Goal: Task Accomplishment & Management: Manage account settings

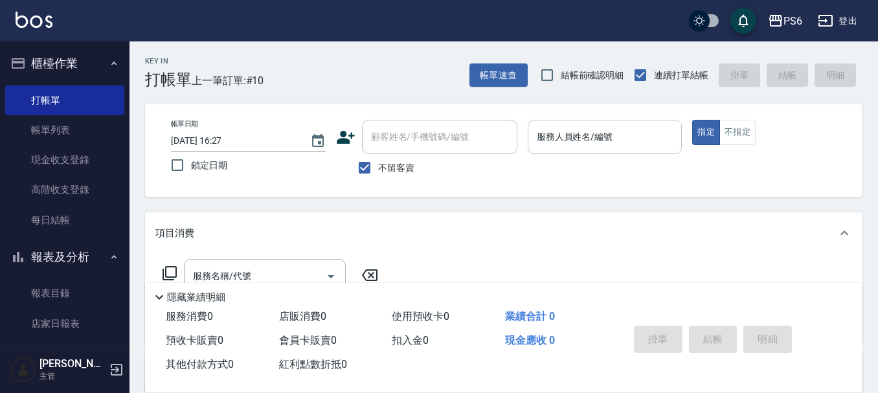
click at [615, 146] on input "服務人員姓名/編號" at bounding box center [605, 137] width 143 height 23
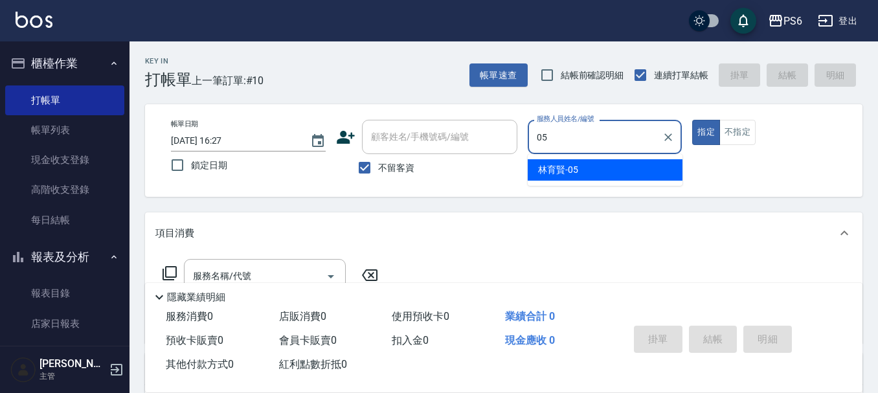
type input "05"
type button "true"
type input "[PERSON_NAME]-05"
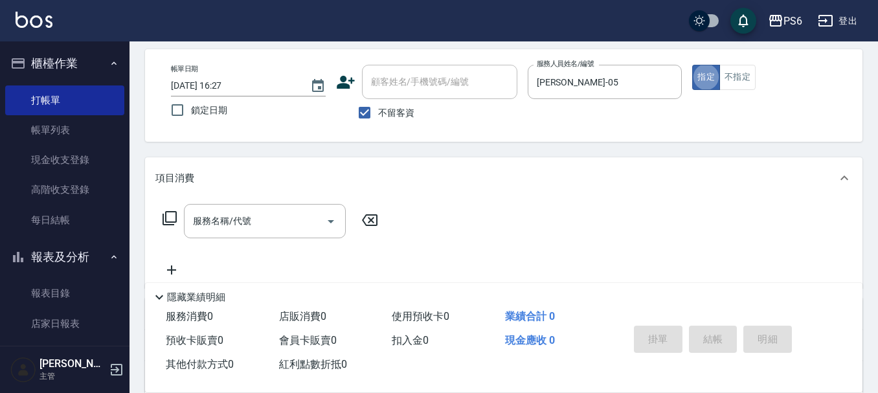
scroll to position [130, 0]
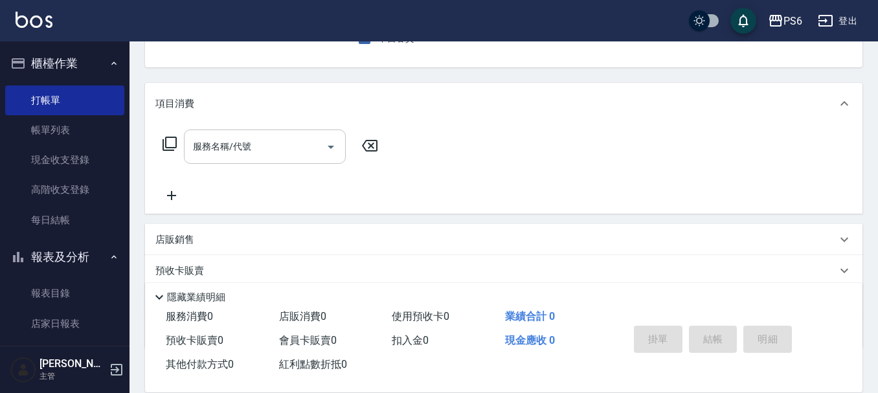
click at [271, 153] on input "服務名稱/代號" at bounding box center [255, 146] width 131 height 23
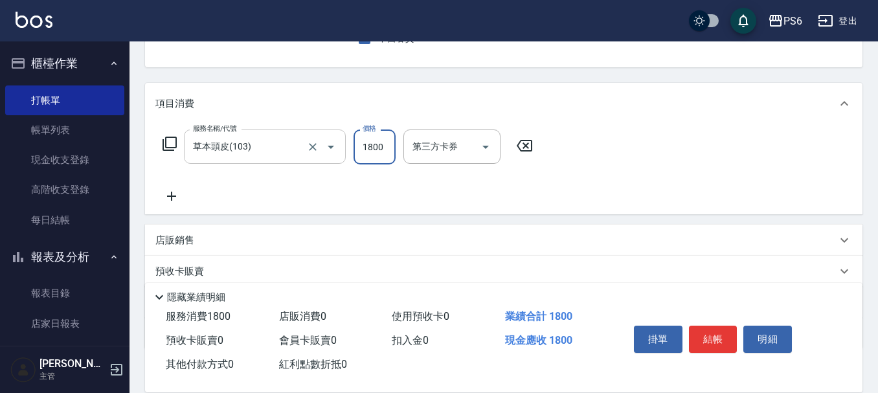
click at [270, 134] on div "草本頭皮(103) 服務名稱/代號" at bounding box center [265, 147] width 162 height 34
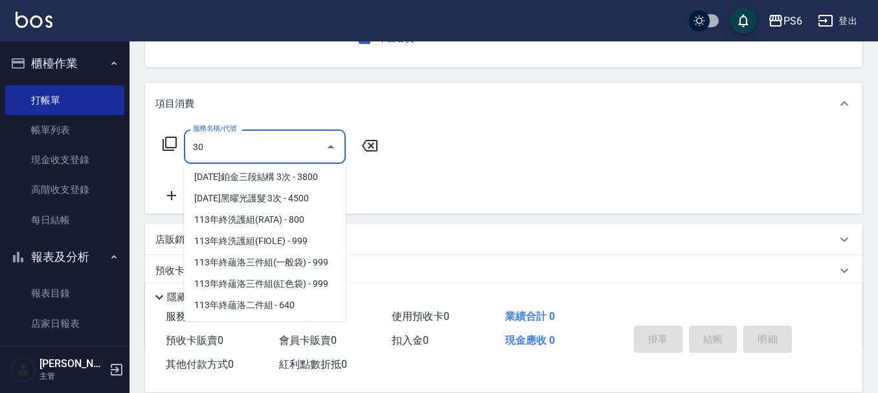
scroll to position [0, 0]
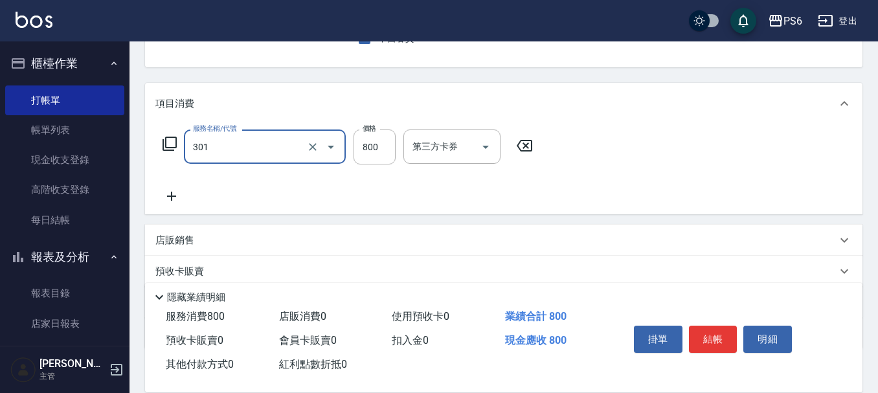
type input "局部燙髮(301)"
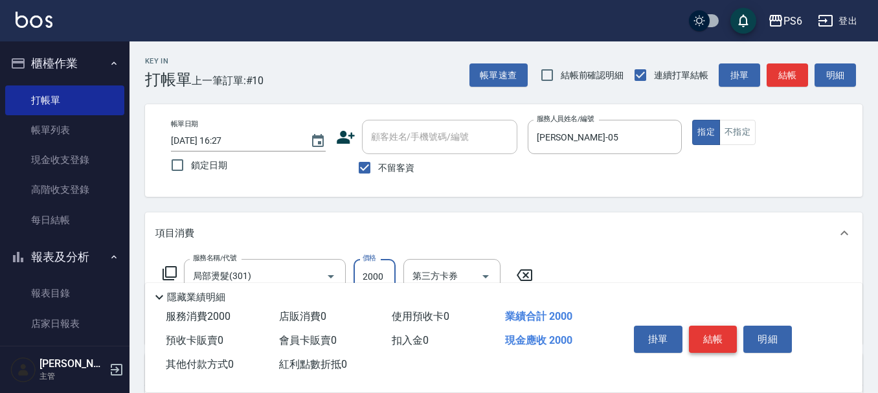
type input "2000"
click at [696, 332] on button "結帳" at bounding box center [713, 339] width 49 height 27
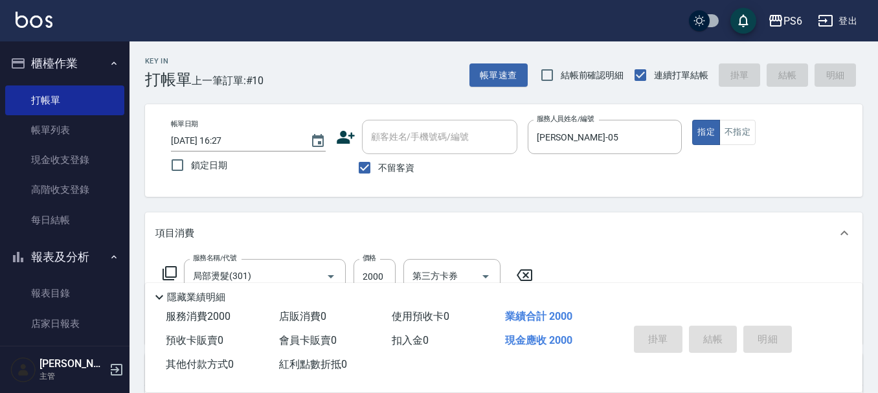
type input "[DATE] 19:32"
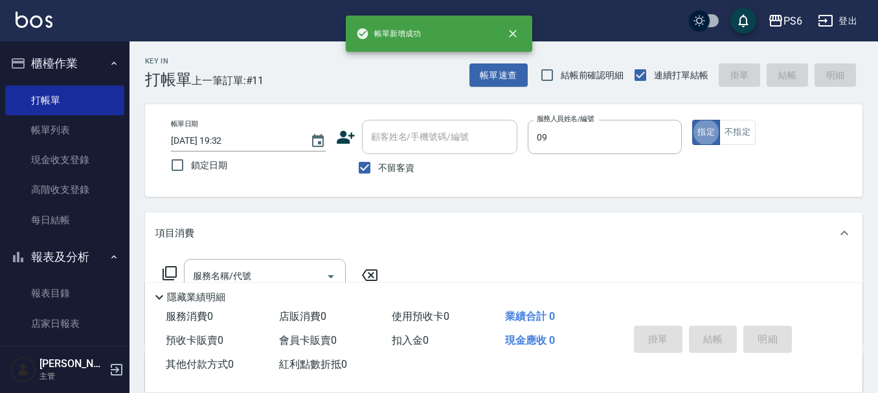
type input "[PERSON_NAME]-09"
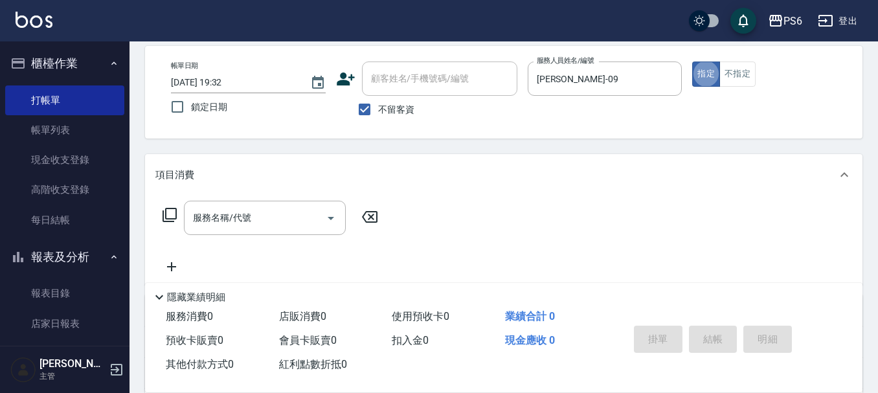
scroll to position [130, 0]
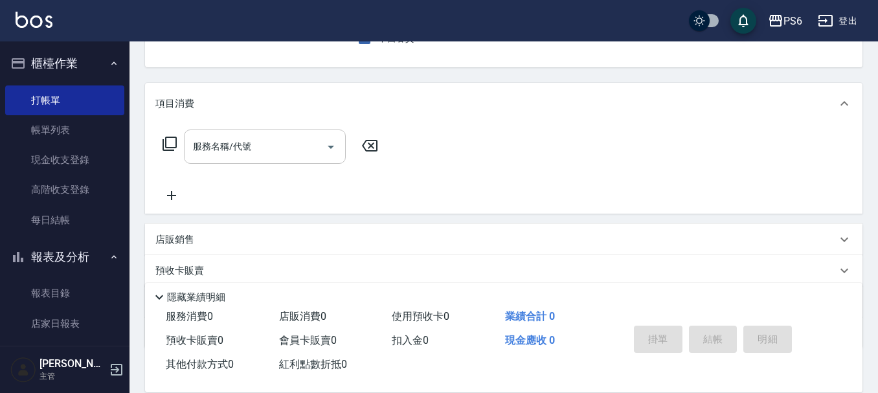
click at [271, 155] on div "服務名稱/代號" at bounding box center [265, 147] width 162 height 34
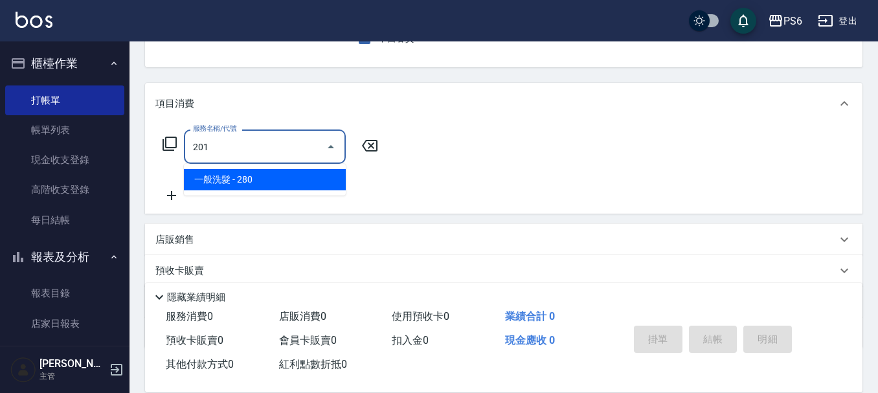
type input "一般洗髮(201)"
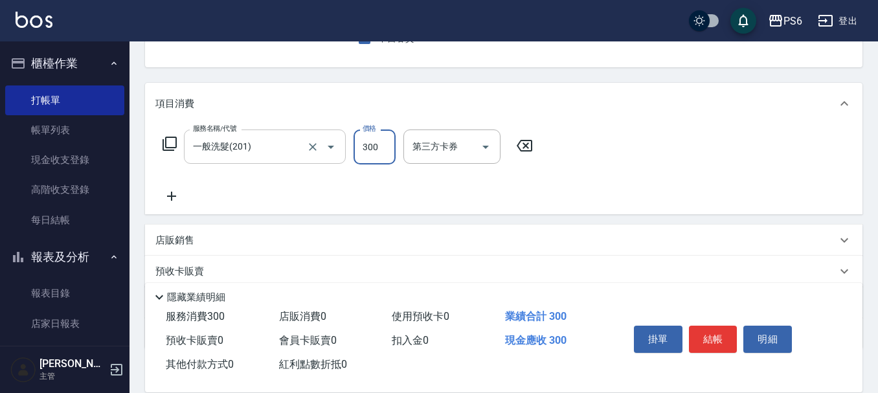
type input "300"
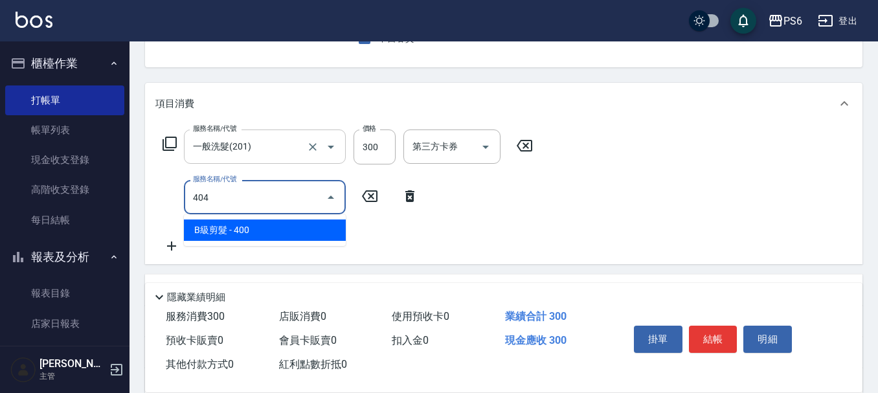
type input "B級剪髮(404)"
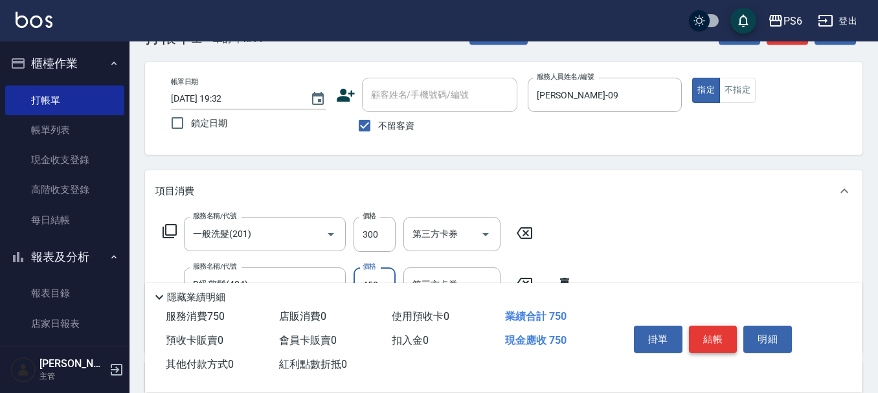
scroll to position [65, 0]
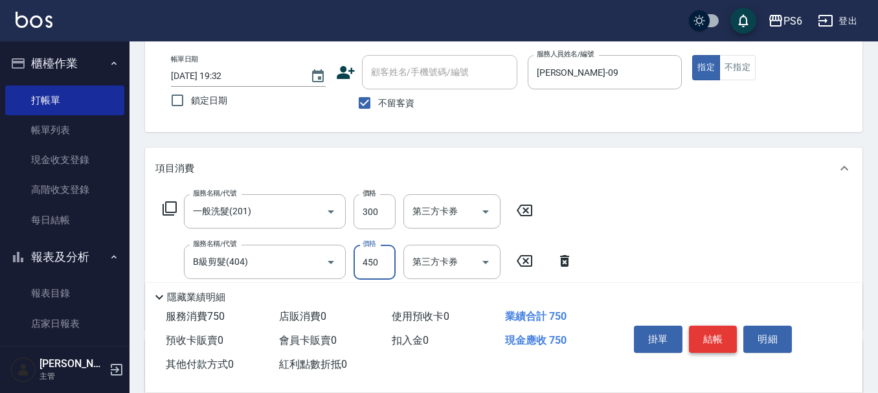
type input "450"
click at [720, 326] on button "結帳" at bounding box center [713, 339] width 49 height 27
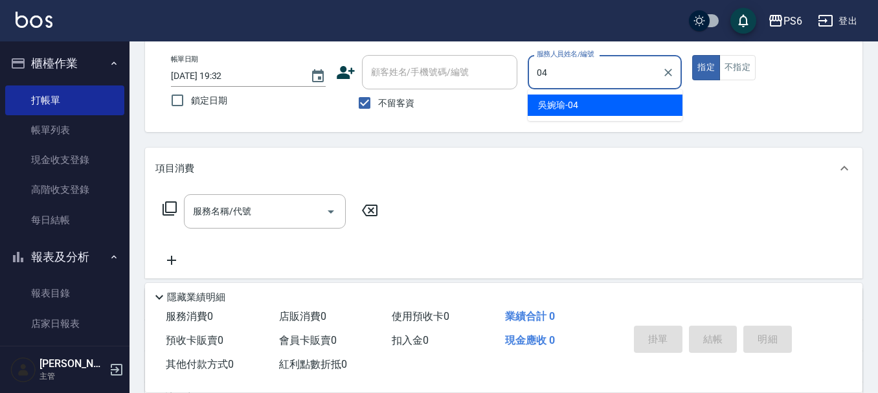
type input "吳婉瑜-04"
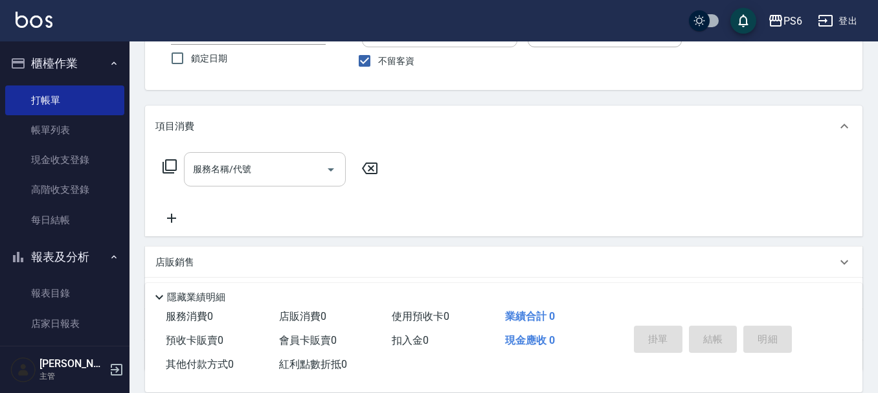
scroll to position [130, 0]
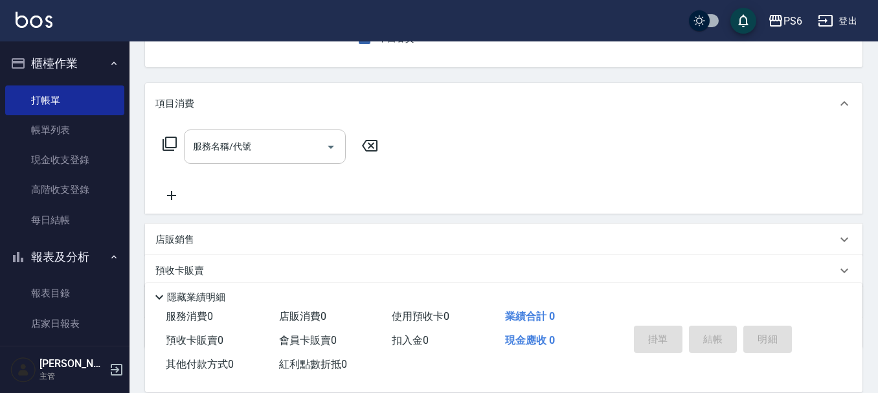
click at [305, 141] on input "服務名稱/代號" at bounding box center [255, 146] width 131 height 23
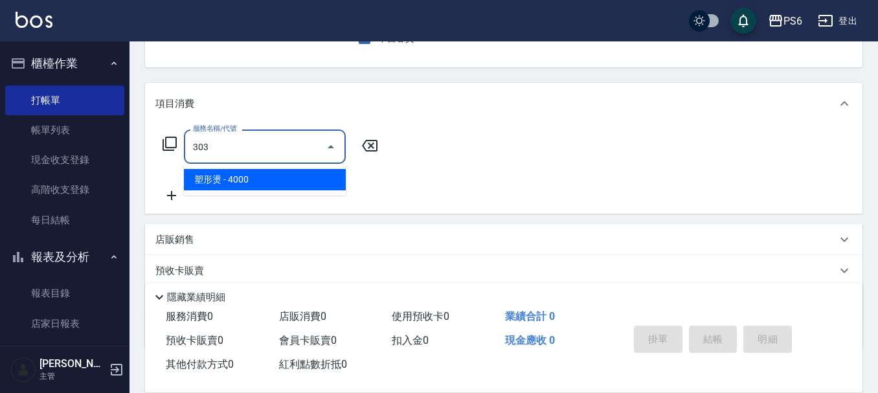
type input "塑形燙(303)"
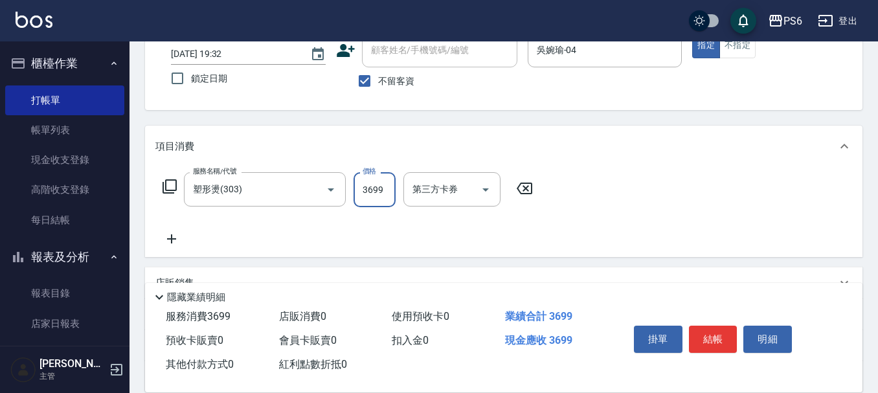
scroll to position [0, 0]
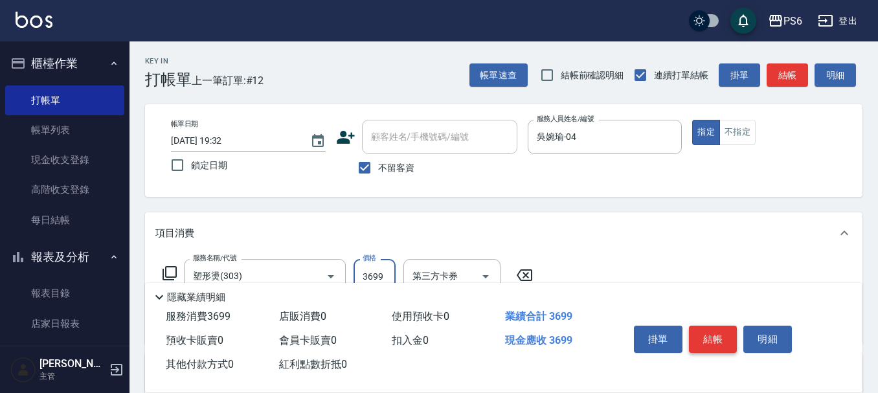
type input "3699"
click at [713, 331] on button "結帳" at bounding box center [713, 339] width 49 height 27
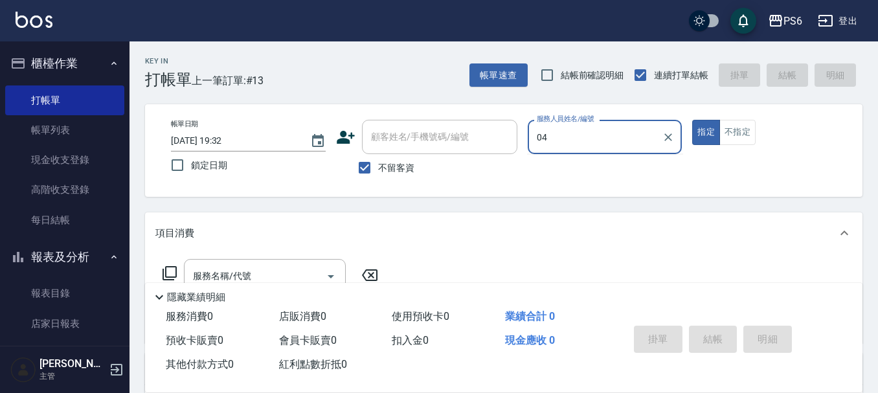
type input "吳婉瑜-04"
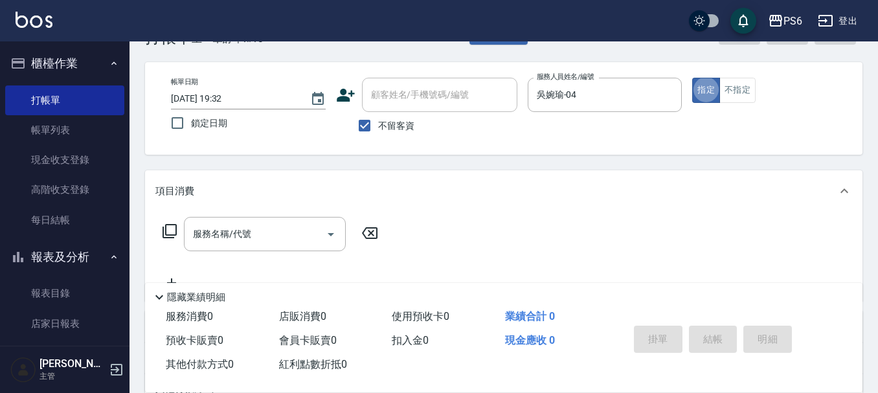
scroll to position [65, 0]
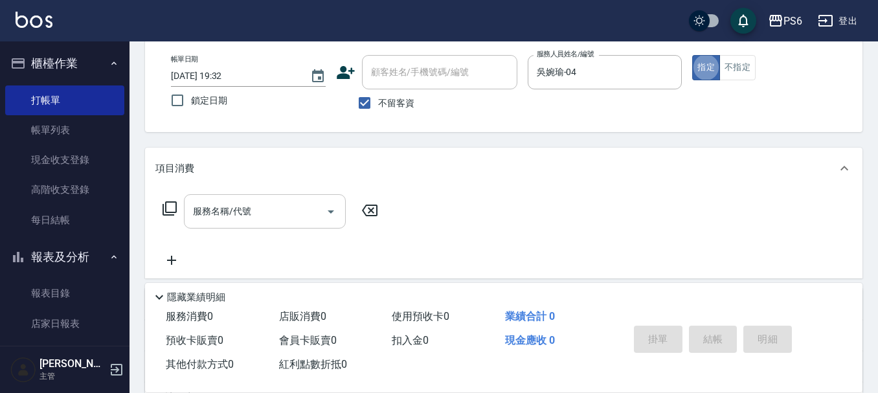
click at [266, 223] on div "服務名稱/代號" at bounding box center [265, 211] width 162 height 34
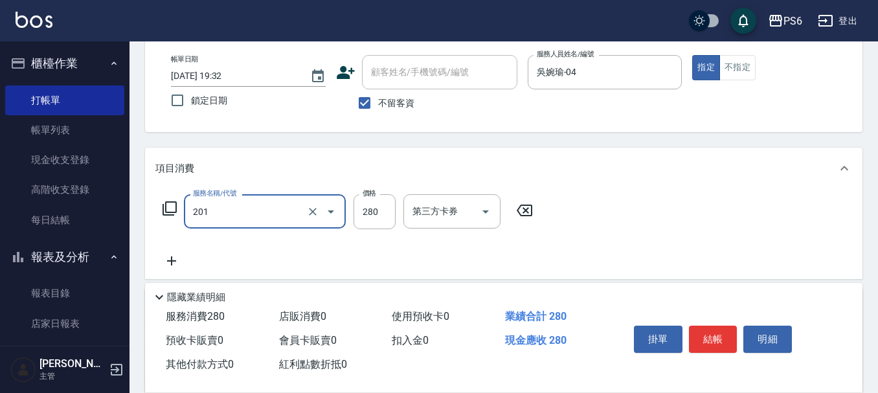
type input "一般洗髮(201)"
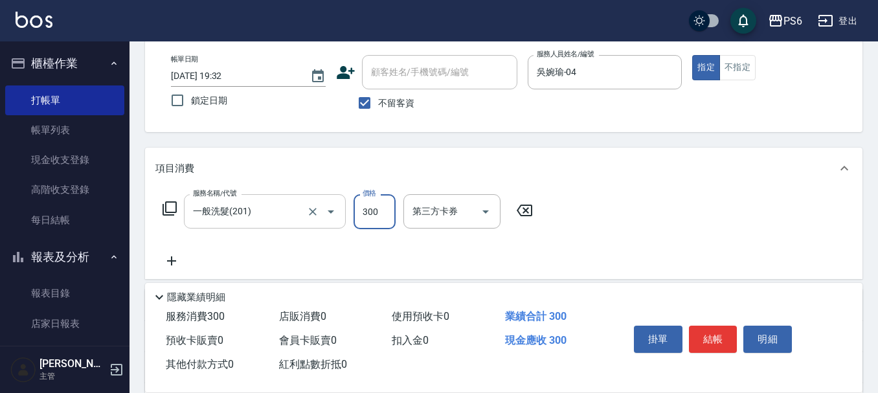
type input "300"
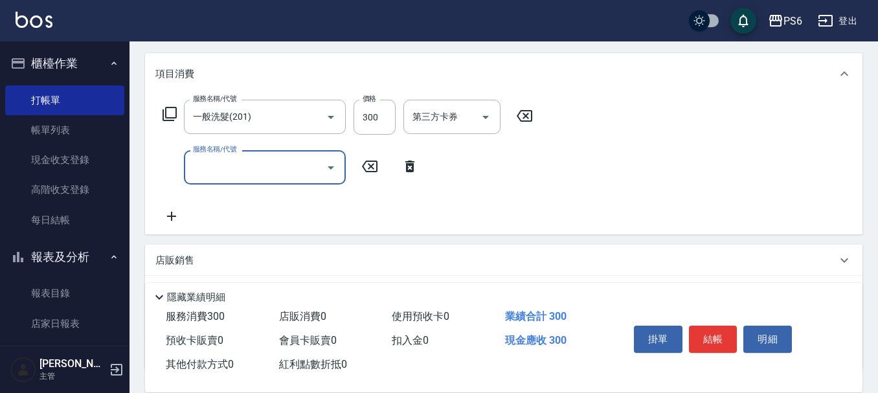
scroll to position [194, 0]
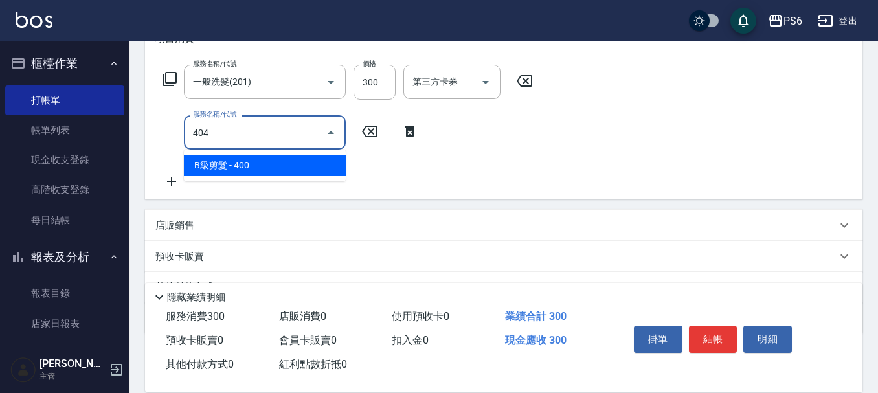
type input "B級剪髮(404)"
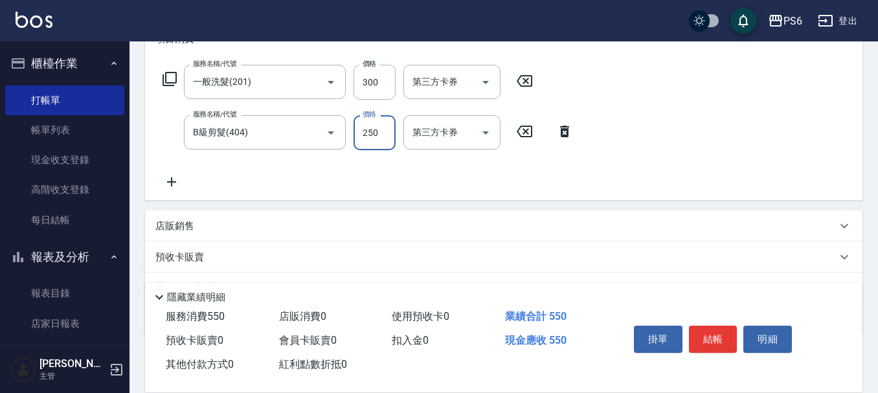
type input "250"
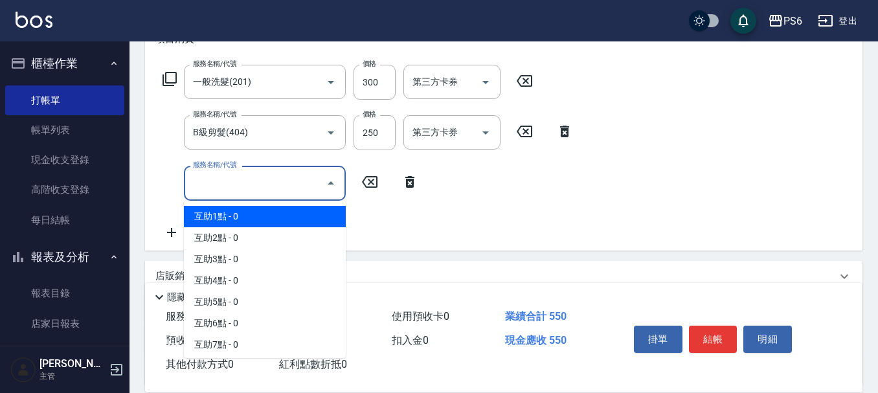
click at [277, 181] on input "服務名稱/代號" at bounding box center [255, 183] width 131 height 23
click at [274, 210] on span "互助1點 - 0" at bounding box center [265, 216] width 162 height 21
type input "互助1點(1)"
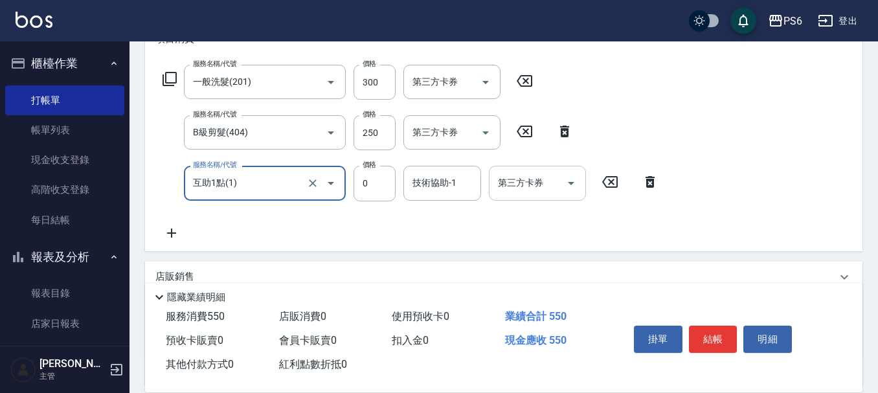
click at [459, 168] on div "技術協助-1" at bounding box center [442, 183] width 78 height 34
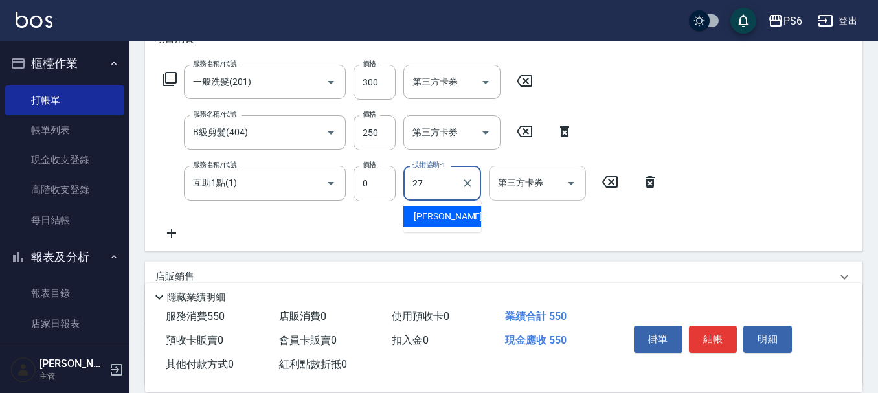
type input "[PERSON_NAME]-27"
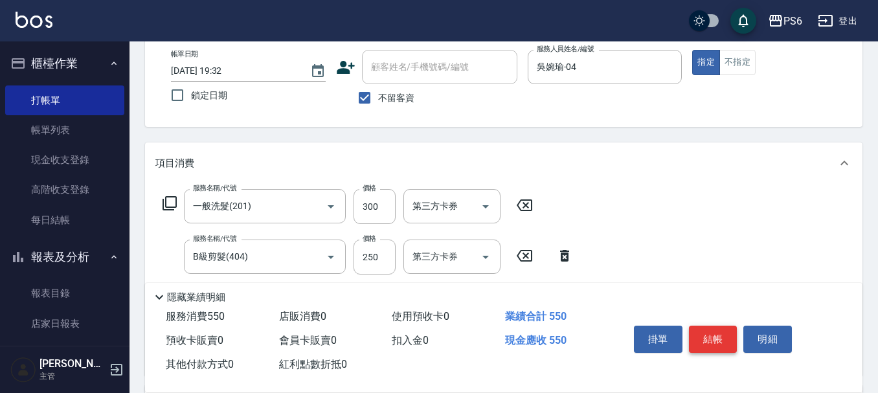
scroll to position [65, 0]
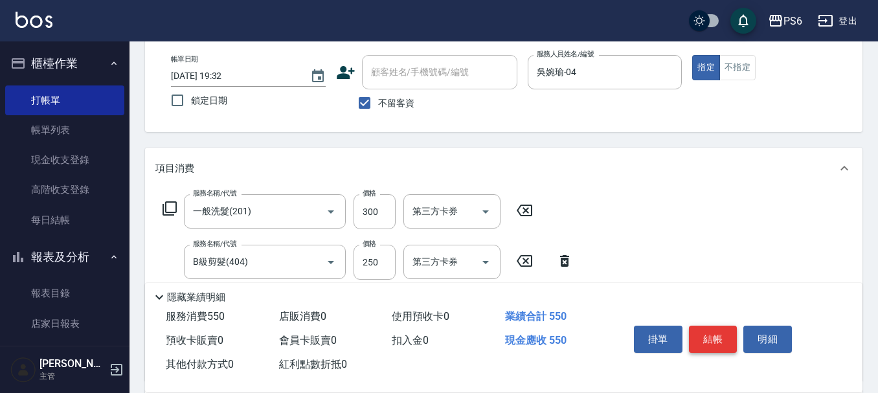
click at [713, 337] on button "結帳" at bounding box center [713, 339] width 49 height 27
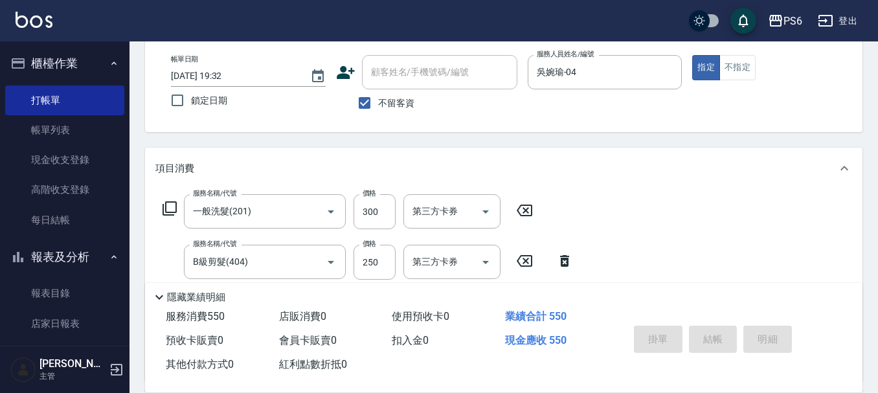
type input "[DATE] 19:33"
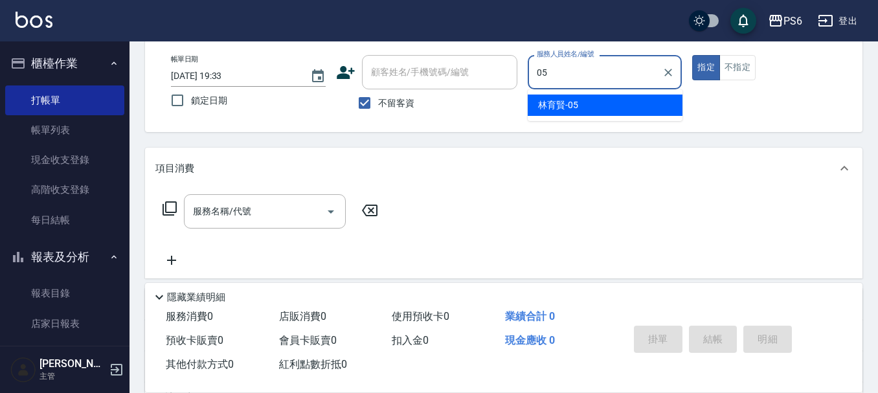
type input "[PERSON_NAME]-05"
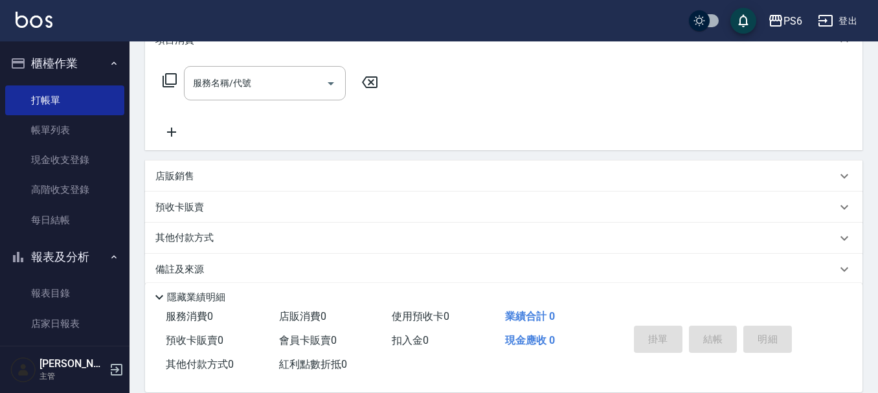
scroll to position [194, 0]
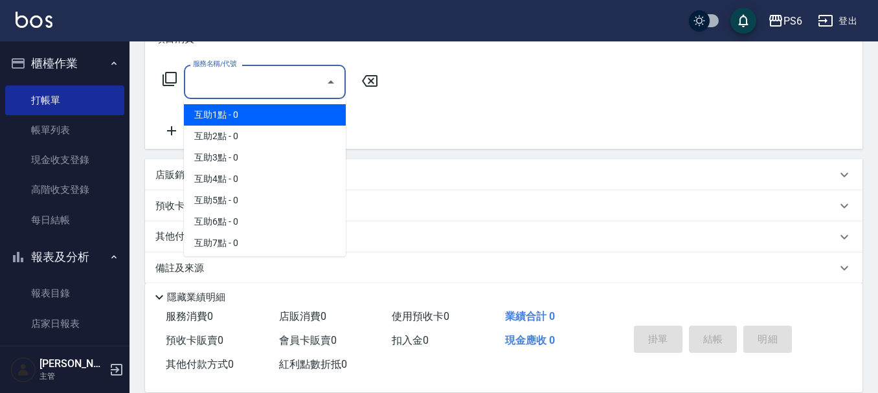
click at [261, 91] on input "服務名稱/代號" at bounding box center [255, 82] width 131 height 23
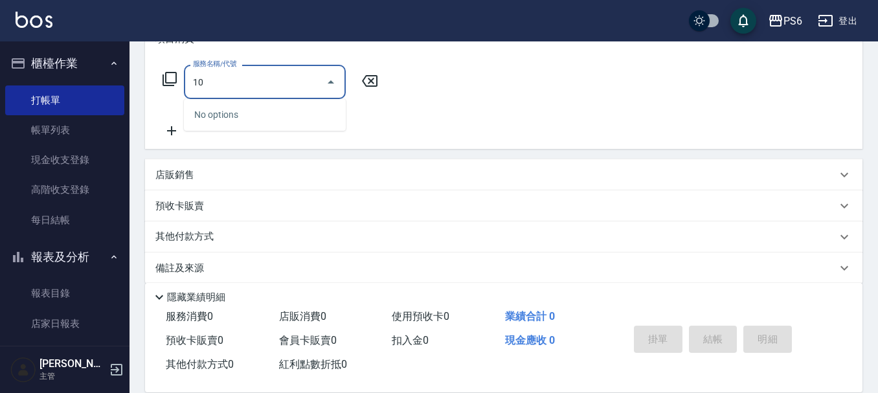
type input "1"
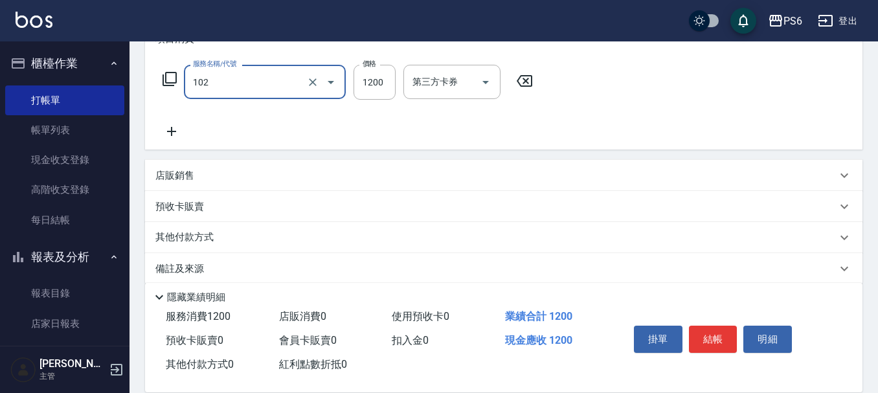
type input "頭皮深層養護(102)"
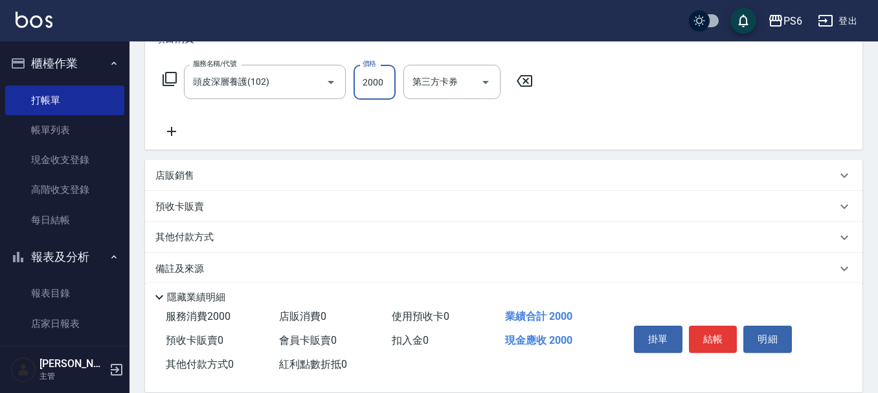
type input "2000"
click at [172, 131] on icon at bounding box center [171, 131] width 9 height 9
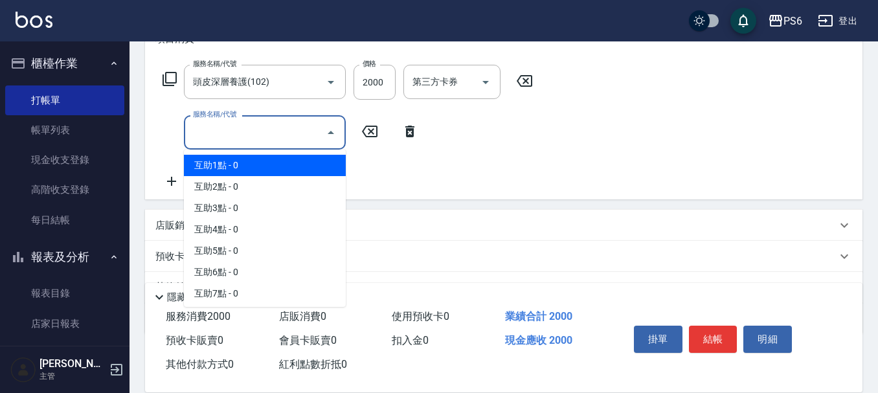
click at [235, 133] on input "服務名稱/代號" at bounding box center [255, 132] width 131 height 23
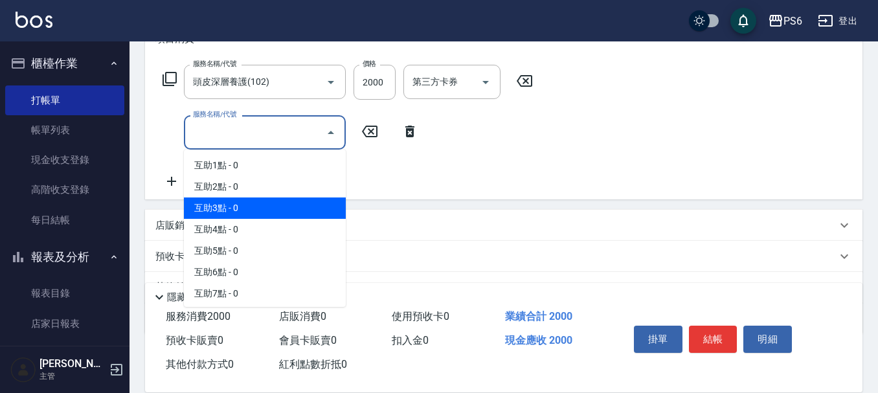
click at [235, 203] on span "互助3點 - 0" at bounding box center [265, 208] width 162 height 21
type input "互助3點(3)"
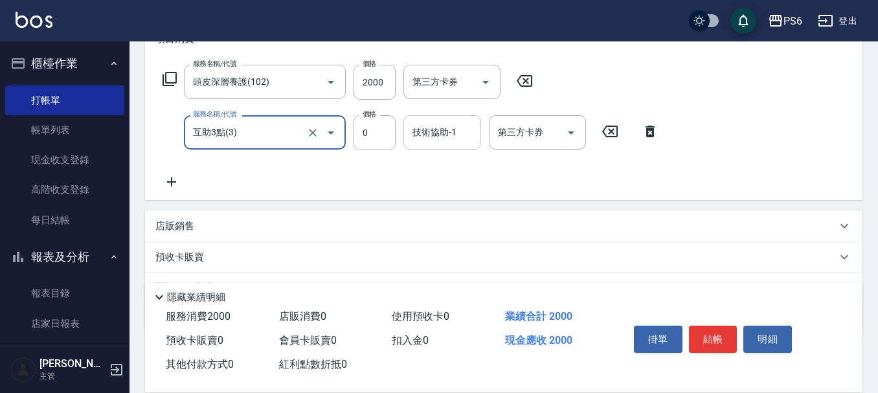
click at [440, 130] on input "技術協助-1" at bounding box center [442, 132] width 66 height 23
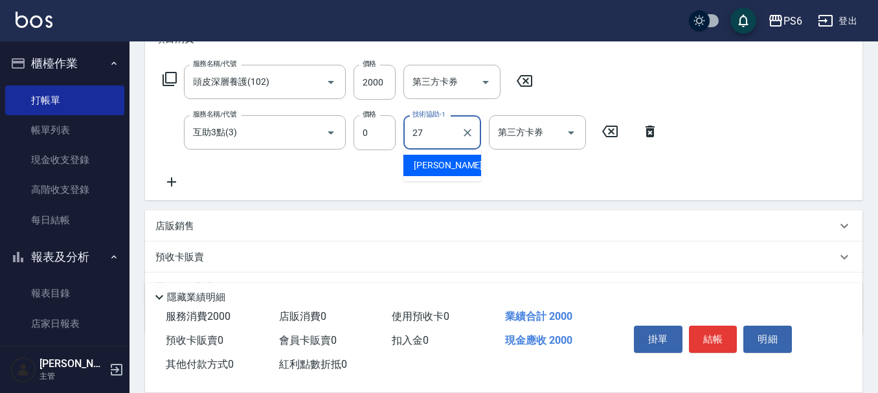
type input "[PERSON_NAME]-27"
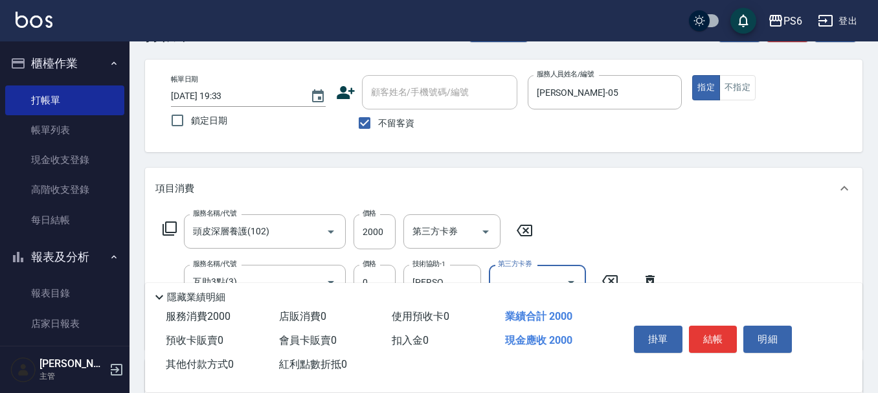
scroll to position [0, 0]
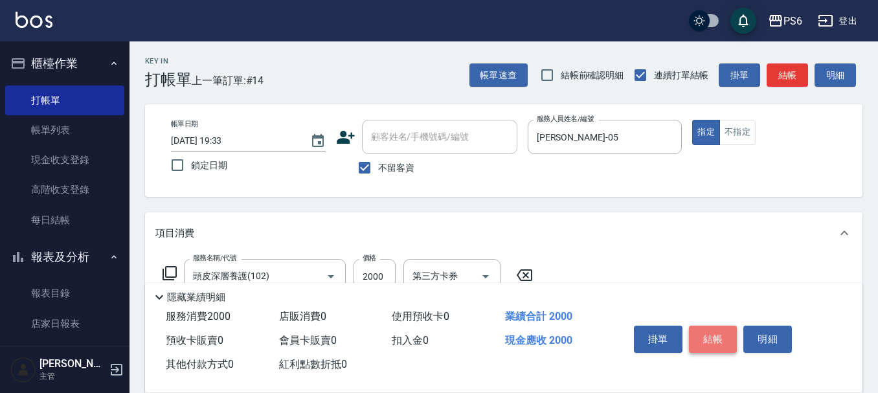
click at [712, 335] on button "結帳" at bounding box center [713, 339] width 49 height 27
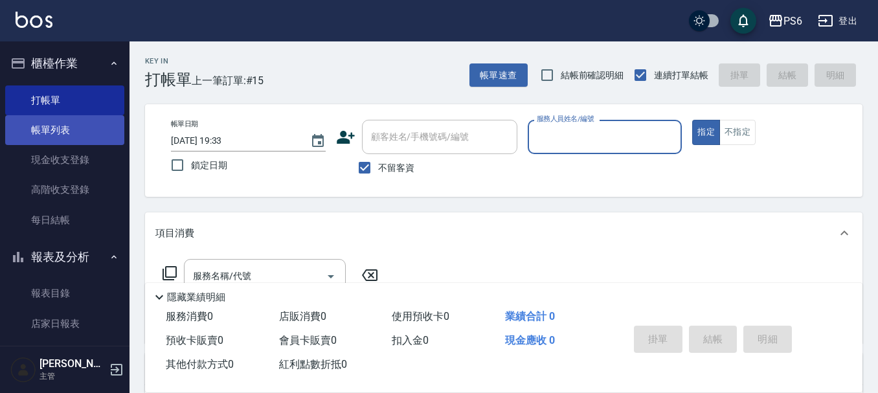
click at [51, 126] on link "帳單列表" at bounding box center [64, 130] width 119 height 30
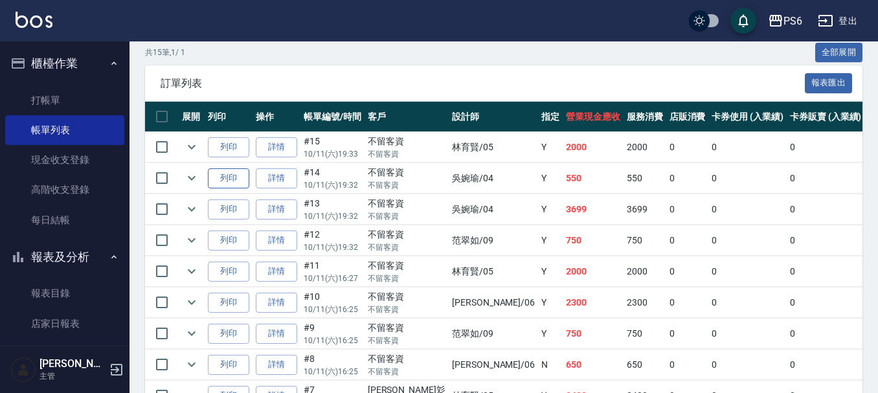
scroll to position [324, 0]
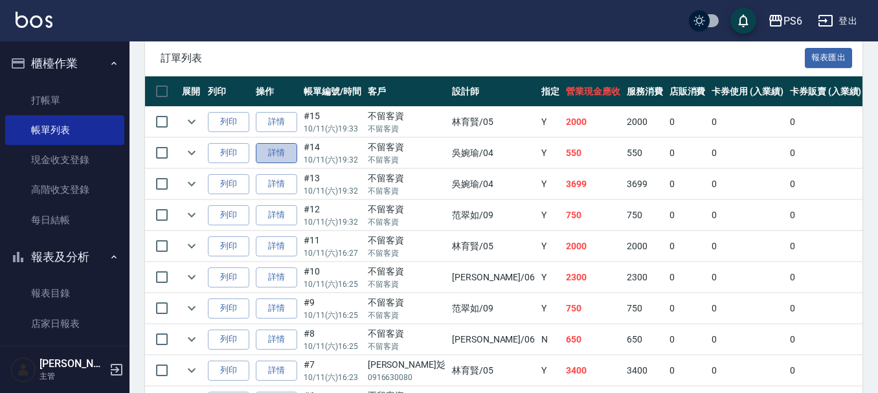
click at [280, 152] on link "詳情" at bounding box center [276, 153] width 41 height 20
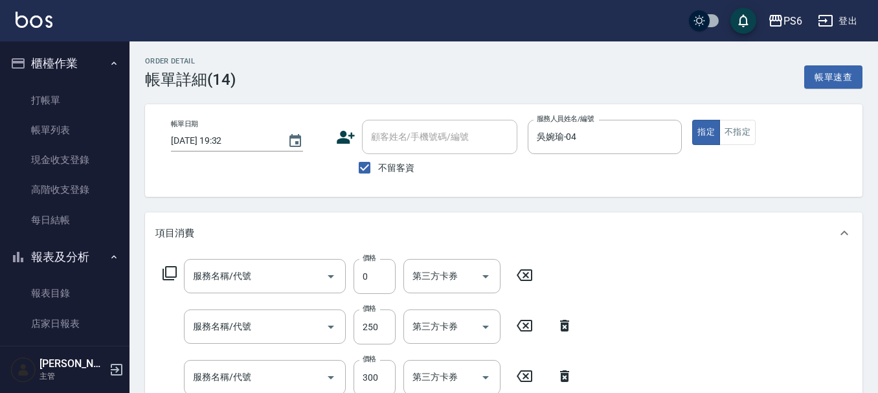
type input "[DATE] 19:32"
checkbox input "true"
type input "吳婉瑜-04"
type input "互助1點(1)"
type input "B級剪髮(404)"
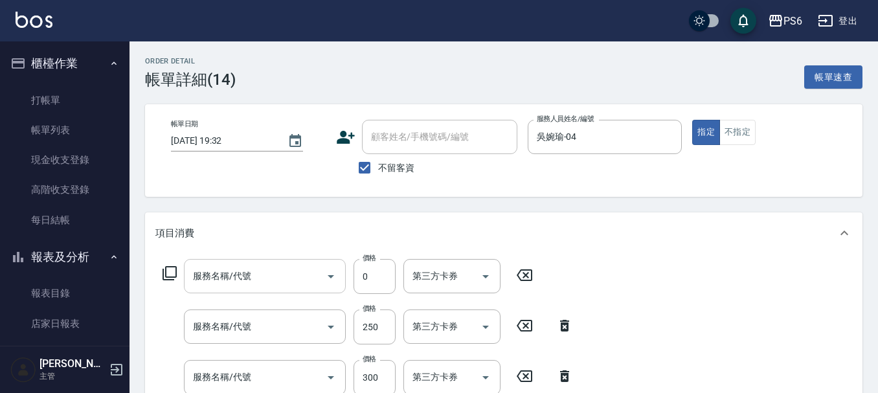
type input "一般洗髮(201)"
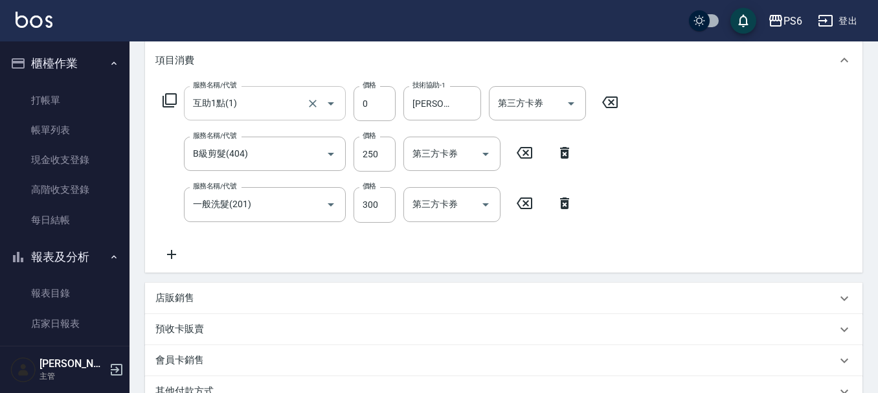
scroll to position [194, 0]
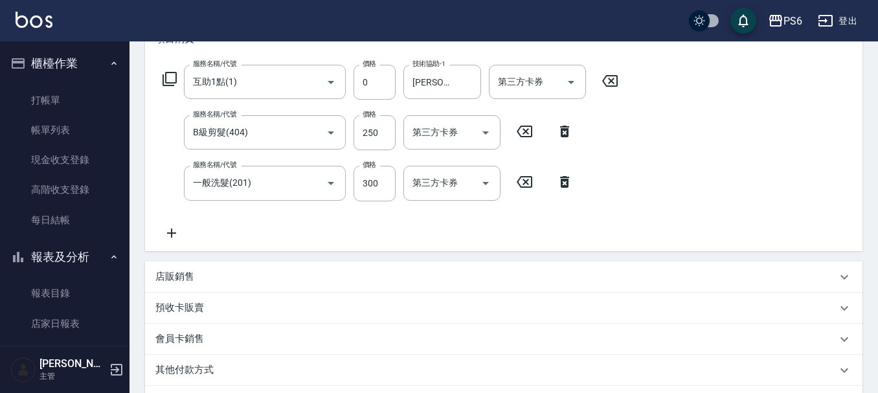
click at [170, 233] on icon at bounding box center [171, 233] width 9 height 9
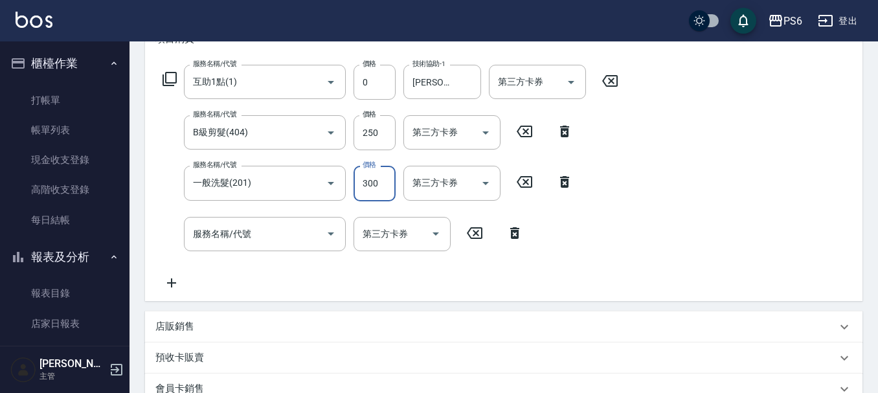
click at [372, 198] on input "300" at bounding box center [375, 183] width 42 height 35
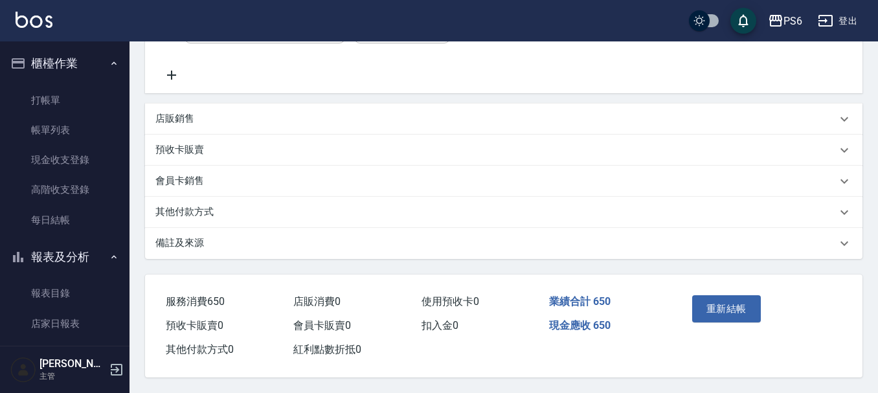
scroll to position [408, 0]
type input "400"
click at [731, 310] on button "重新結帳" at bounding box center [726, 308] width 69 height 27
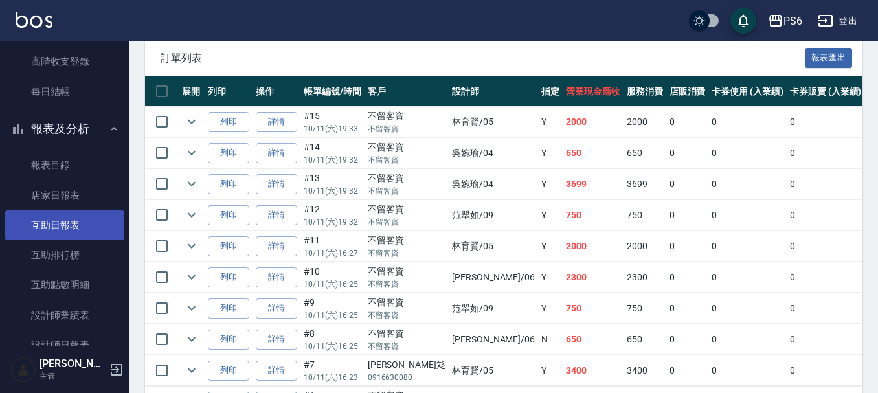
scroll to position [130, 0]
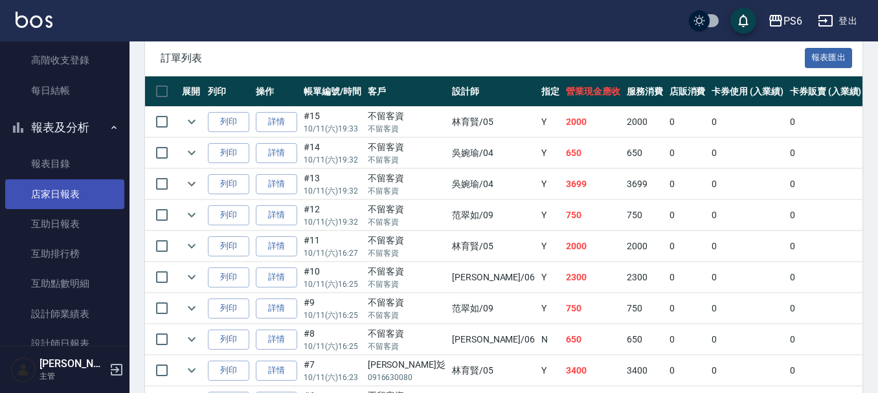
click at [73, 185] on link "店家日報表" at bounding box center [64, 194] width 119 height 30
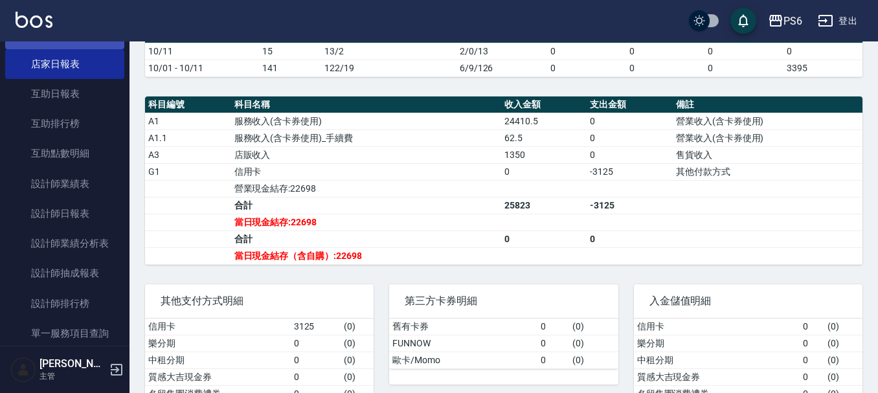
scroll to position [324, 0]
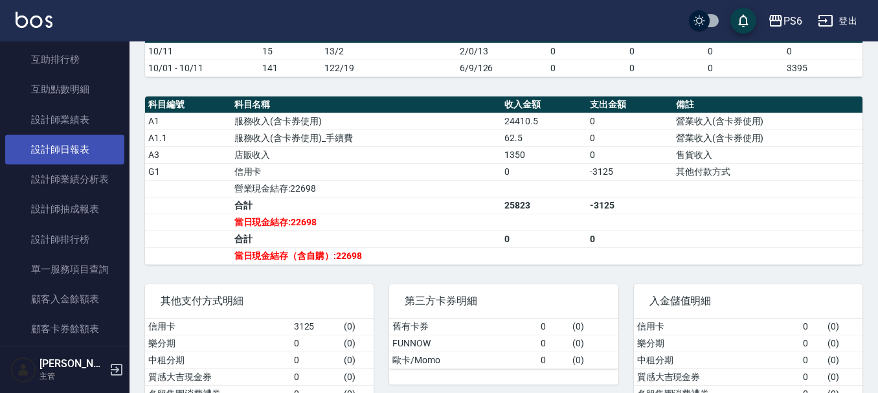
click at [53, 145] on link "設計師日報表" at bounding box center [64, 150] width 119 height 30
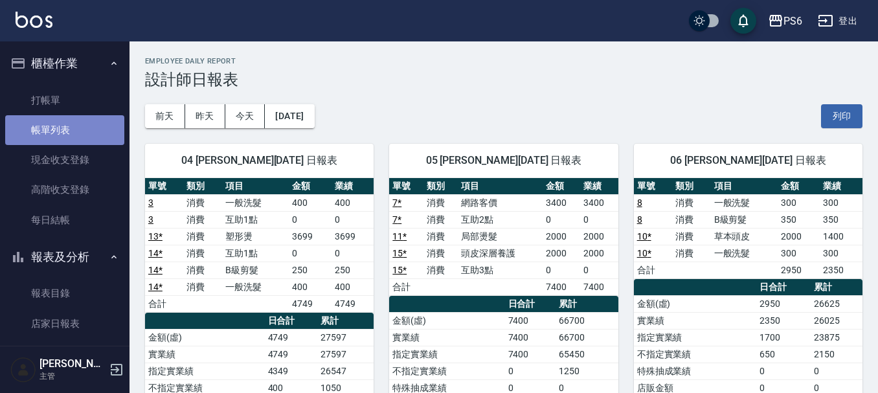
click at [73, 117] on link "帳單列表" at bounding box center [64, 130] width 119 height 30
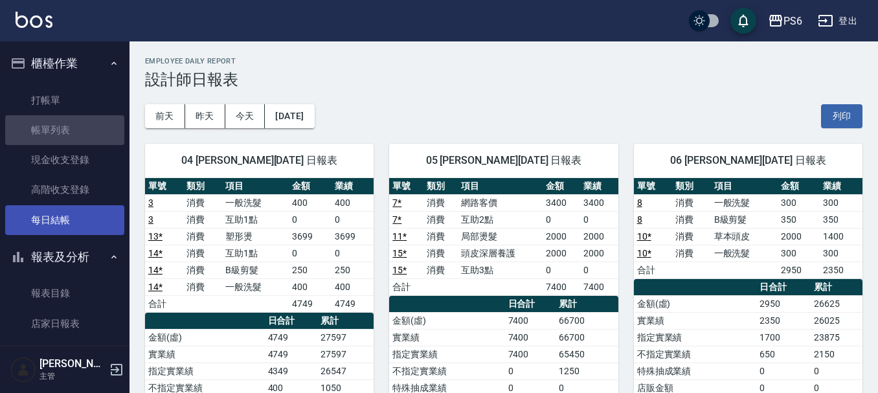
click at [61, 210] on link "每日結帳" at bounding box center [64, 220] width 119 height 30
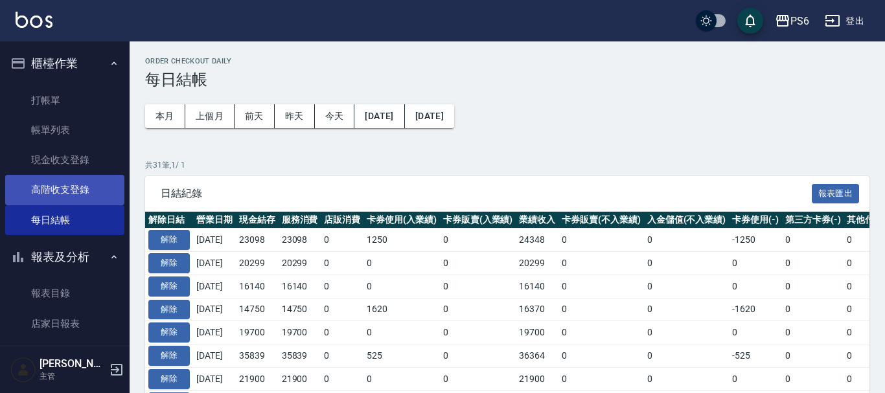
click at [61, 203] on link "高階收支登錄" at bounding box center [64, 190] width 119 height 30
